Goal: Information Seeking & Learning: Learn about a topic

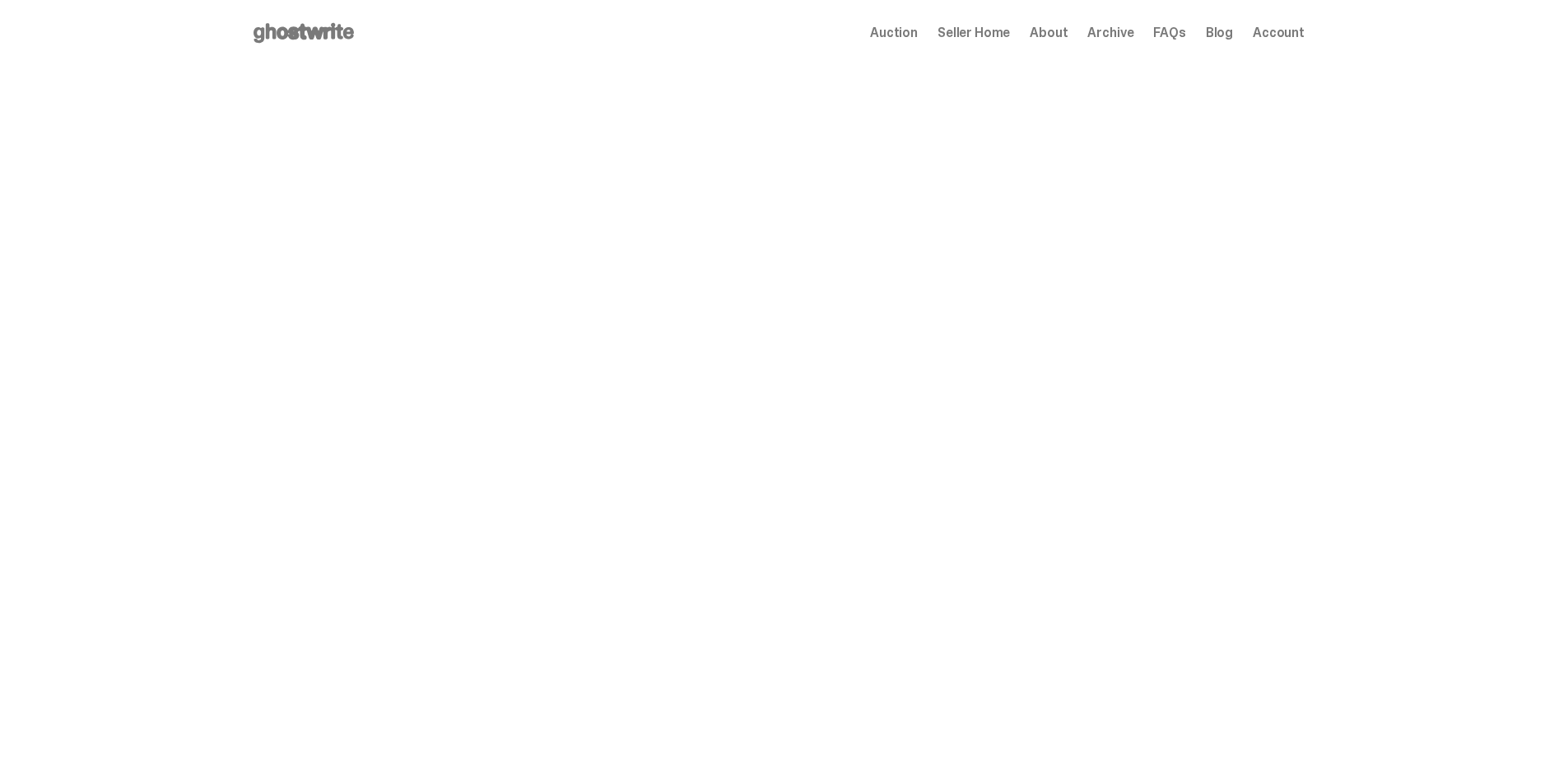
click at [202, 24] on div "Open main menu Home Auction Seller Home About Archive FAQs Blog Account" at bounding box center [778, 33] width 1556 height 66
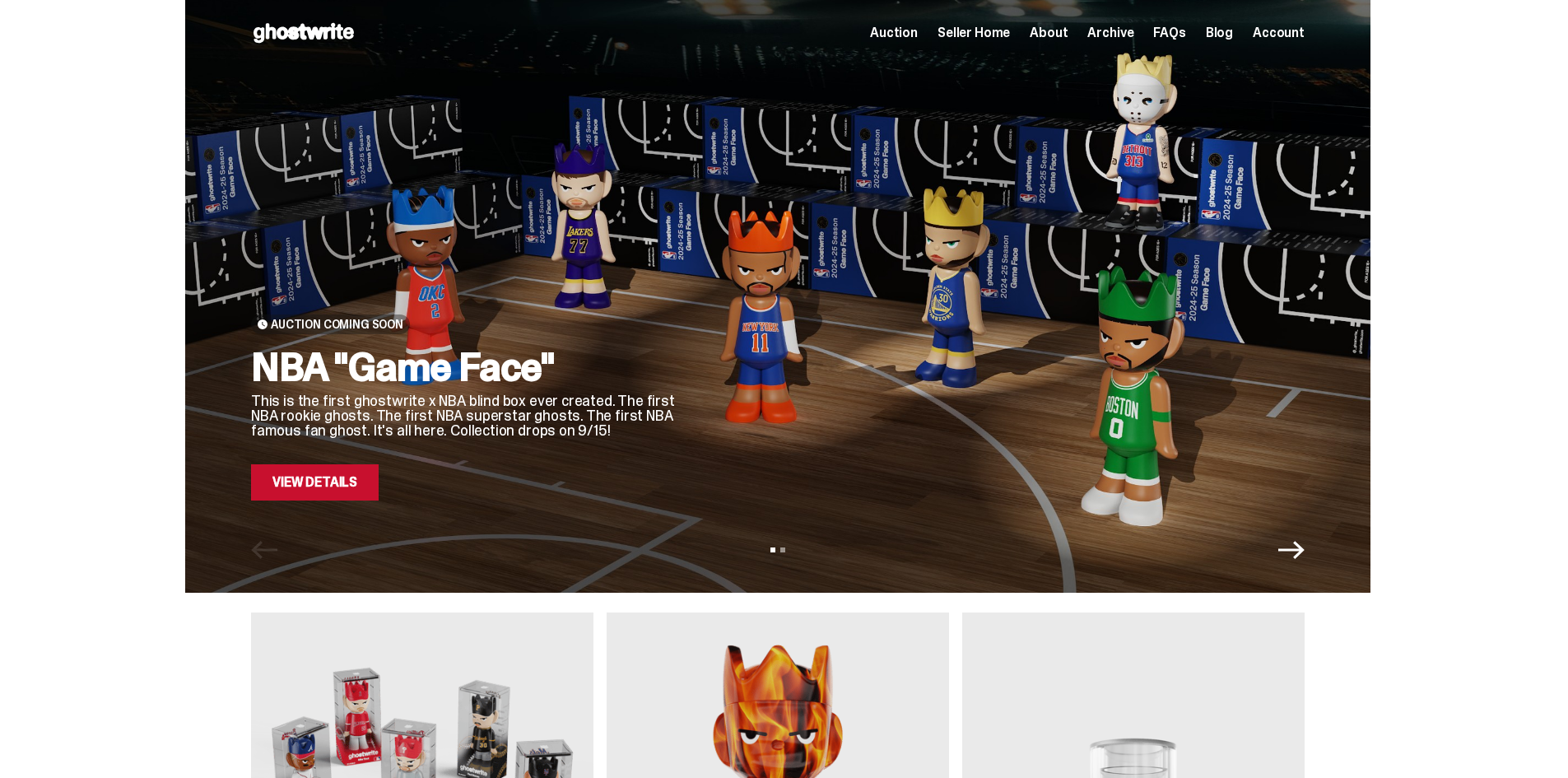
click at [356, 482] on link "View Details" at bounding box center [315, 482] width 127 height 36
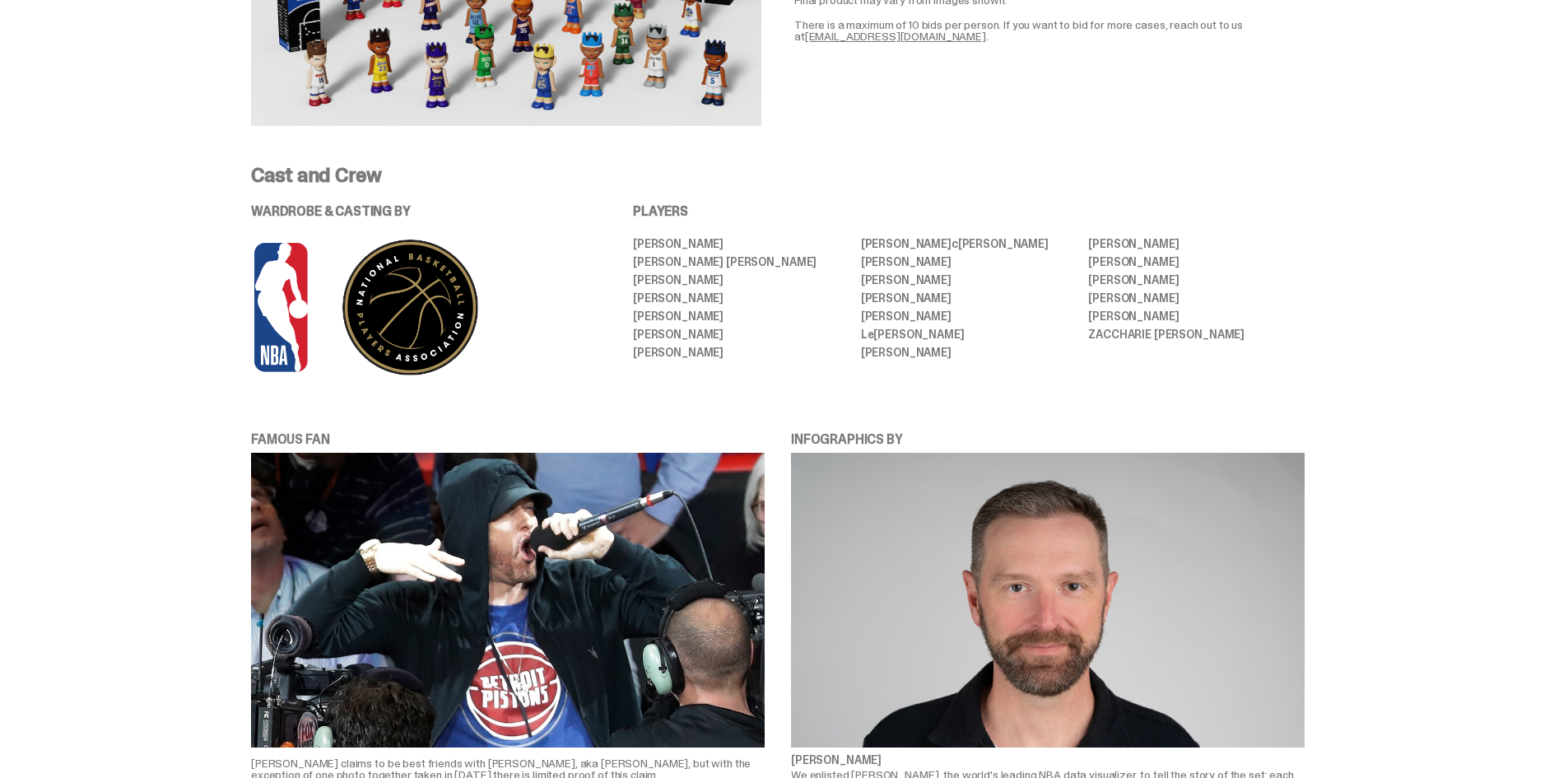
scroll to position [905, 0]
click at [1117, 276] on li "SHAI GILGEOUS-ALEXANDER" at bounding box center [1196, 279] width 217 height 12
copy ul "SHAI GILGEOUS-ALEXANDER"
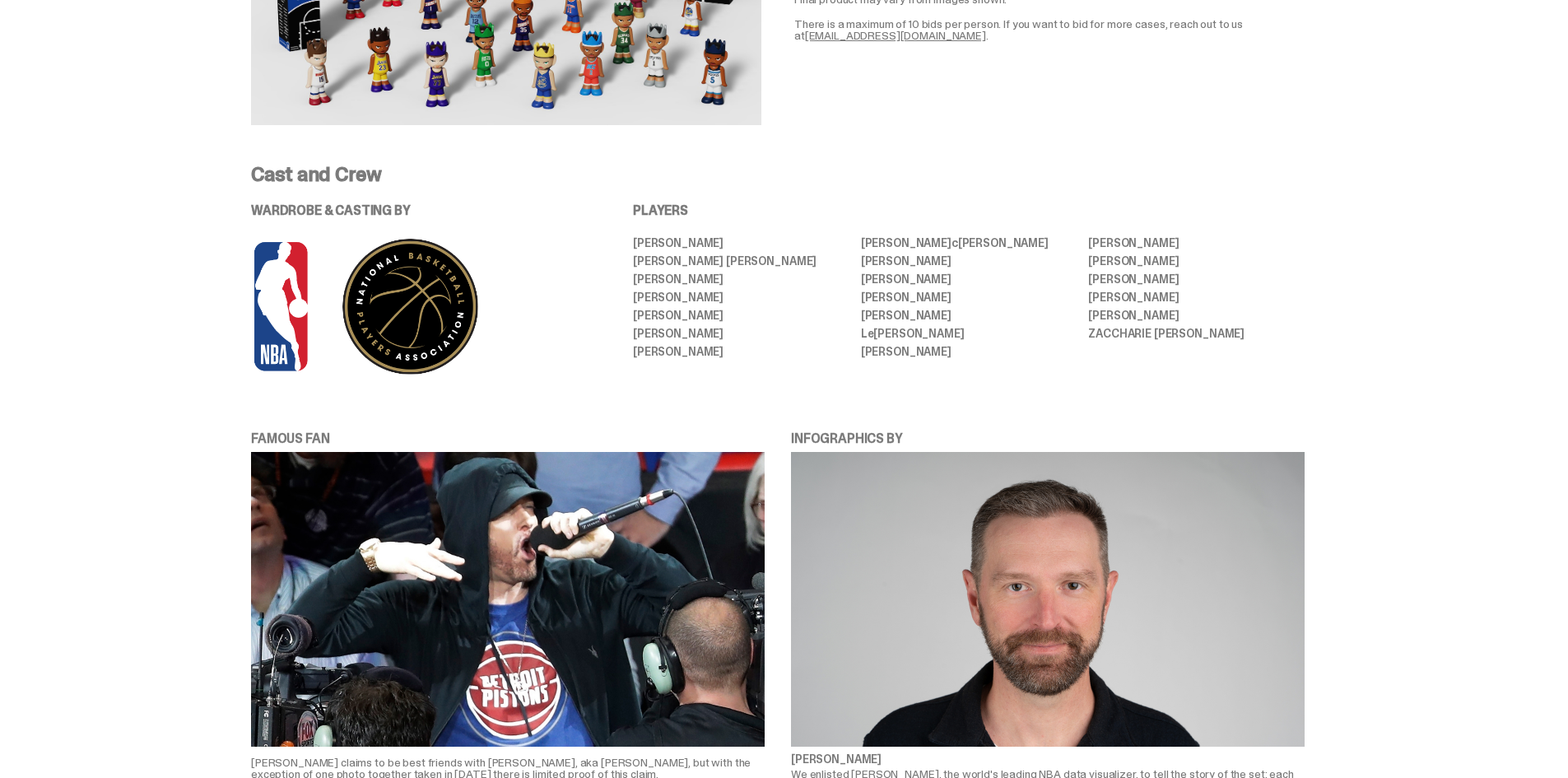
click at [912, 295] on li "JOEL EMBIID" at bounding box center [970, 297] width 217 height 12
copy ul "JOEL EMBIID"
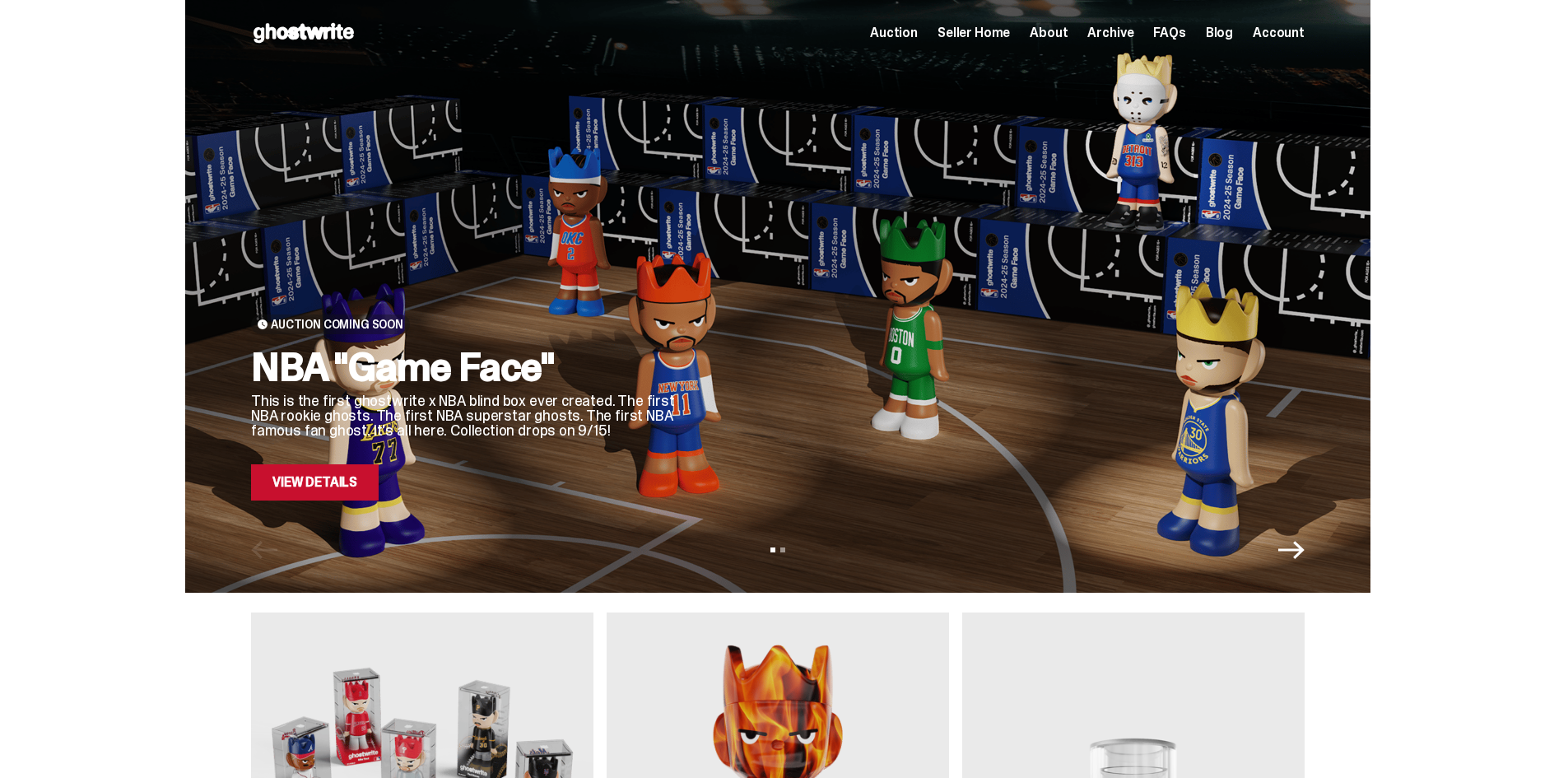
click at [1221, 33] on link "Blog" at bounding box center [1219, 33] width 27 height 13
